Goal: Information Seeking & Learning: Find specific fact

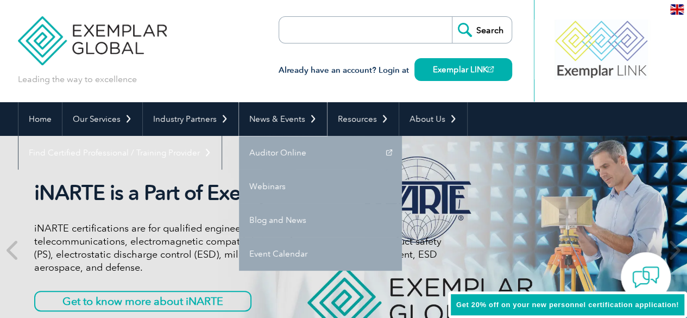
click at [308, 117] on link "News & Events" at bounding box center [283, 119] width 88 height 34
click at [276, 251] on link "Event Calendar" at bounding box center [320, 254] width 163 height 34
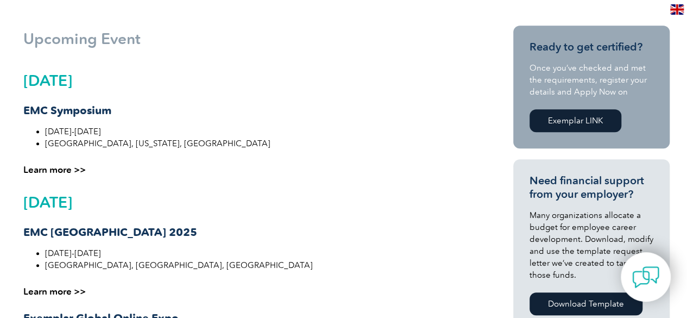
scroll to position [54, 0]
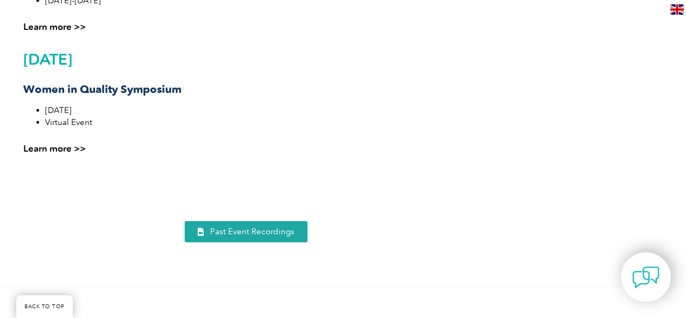
scroll to position [1141, 0]
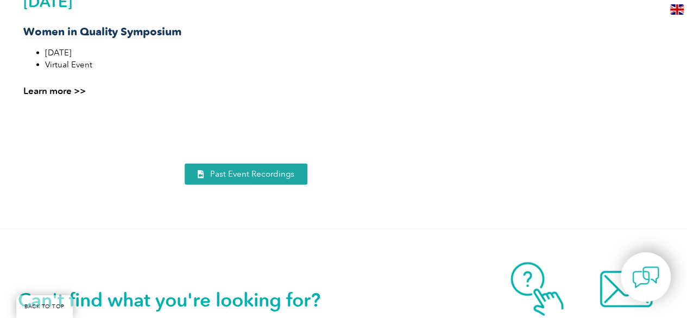
click at [256, 174] on span "Past Event Recordings" at bounding box center [252, 174] width 84 height 8
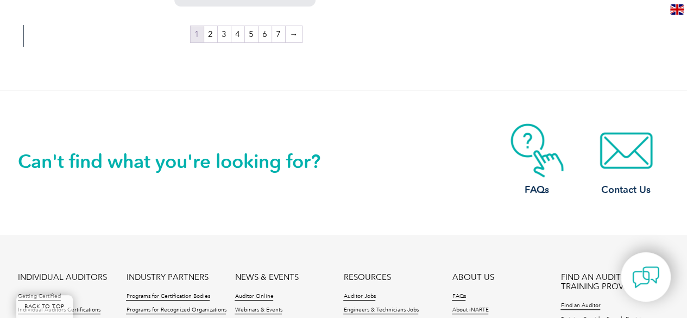
scroll to position [2227, 0]
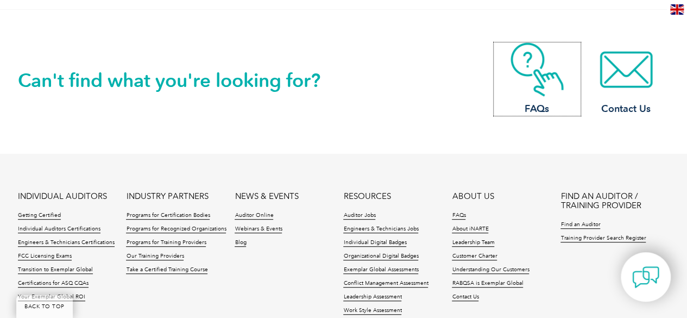
drag, startPoint x: 536, startPoint y: 46, endPoint x: 532, endPoint y: 67, distance: 20.9
click at [536, 46] on img at bounding box center [537, 69] width 87 height 54
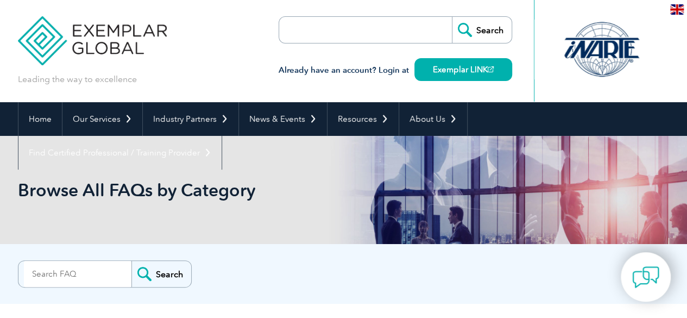
click at [347, 35] on input "search" at bounding box center [342, 30] width 114 height 26
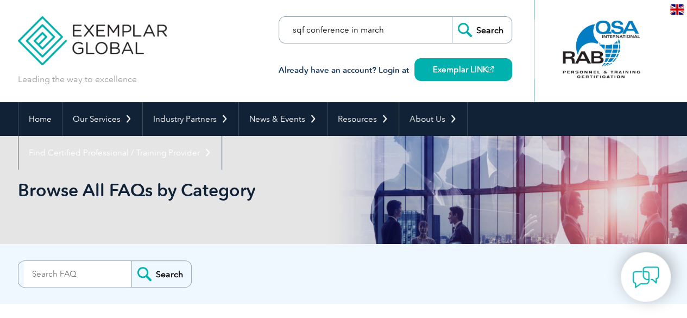
type input "sqf conference in march"
click at [452, 17] on input "Search" at bounding box center [482, 30] width 60 height 26
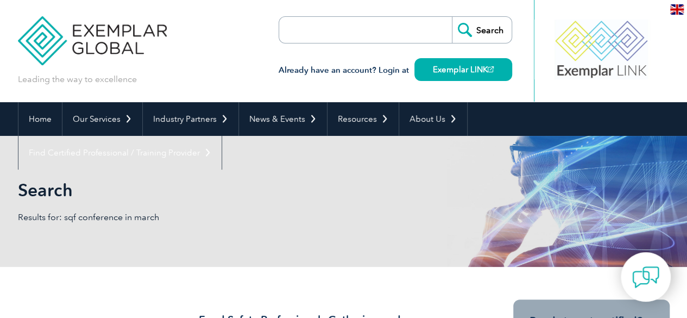
click at [432, 21] on form "Search" at bounding box center [396, 29] width 234 height 27
click at [419, 30] on form "Search" at bounding box center [396, 29] width 234 height 27
click at [358, 32] on input "search" at bounding box center [342, 30] width 114 height 26
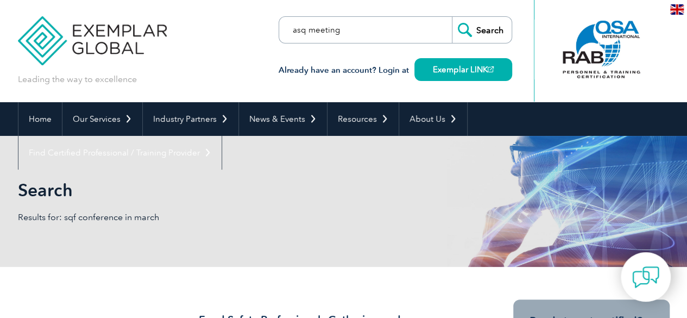
type input "asq meeting"
click at [493, 29] on input "Search" at bounding box center [482, 30] width 60 height 26
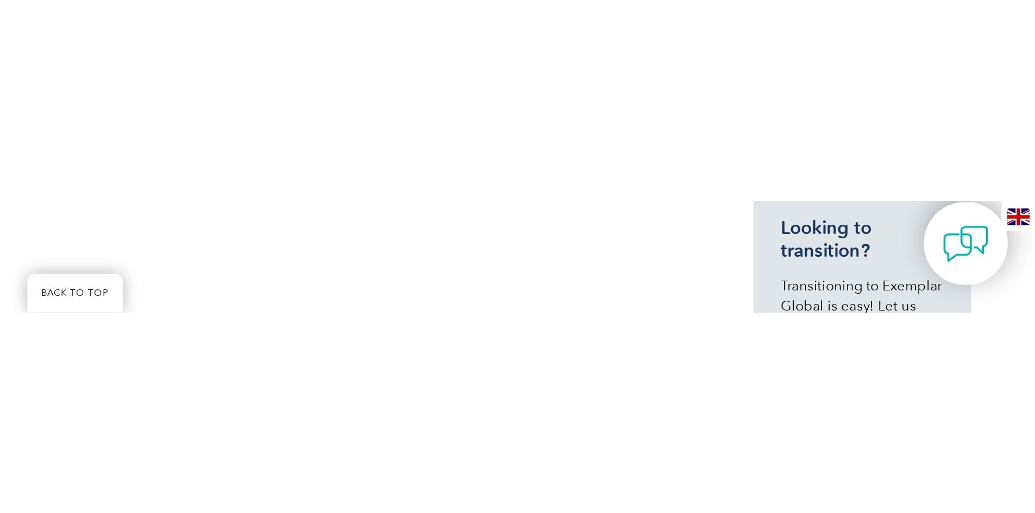
scroll to position [703, 0]
